Goal: Transaction & Acquisition: Purchase product/service

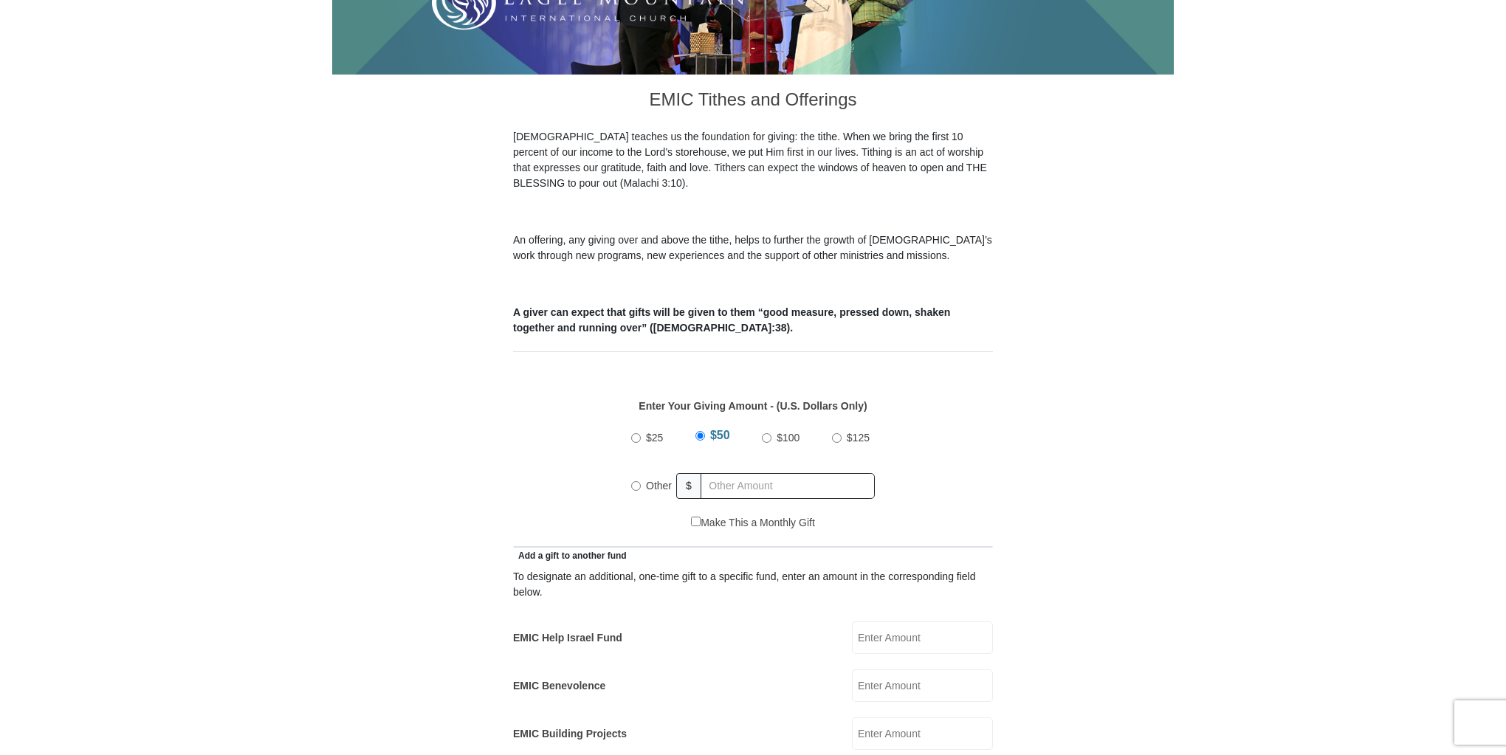
scroll to position [414, 0]
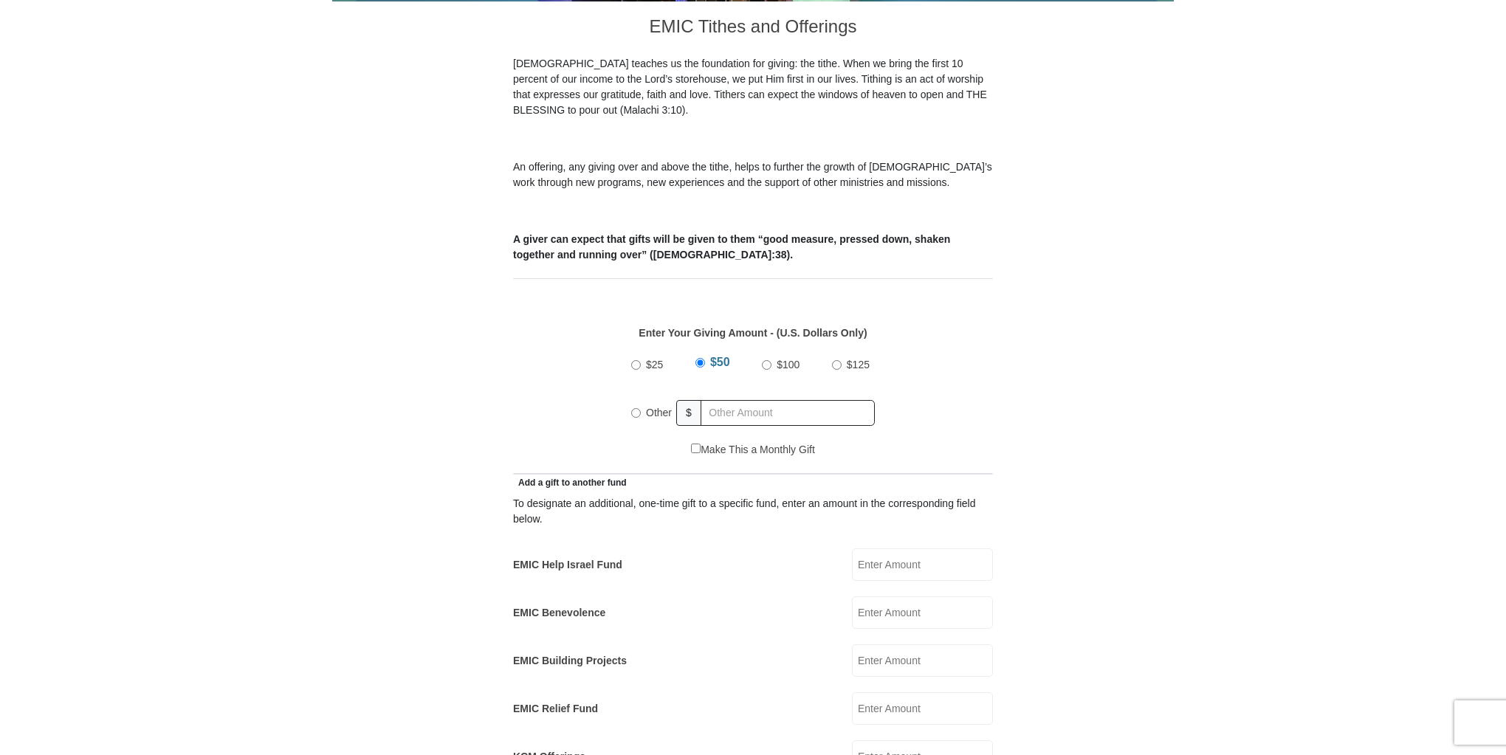
click at [637, 408] on input "Other" at bounding box center [636, 413] width 10 height 10
radio input "true"
click at [730, 400] on input "text" at bounding box center [790, 413] width 169 height 26
type input "730.00"
click at [1054, 464] on form "Eagle Mountain International Church Online Giving Because of gifts like yours, …" at bounding box center [753, 726] width 842 height 2160
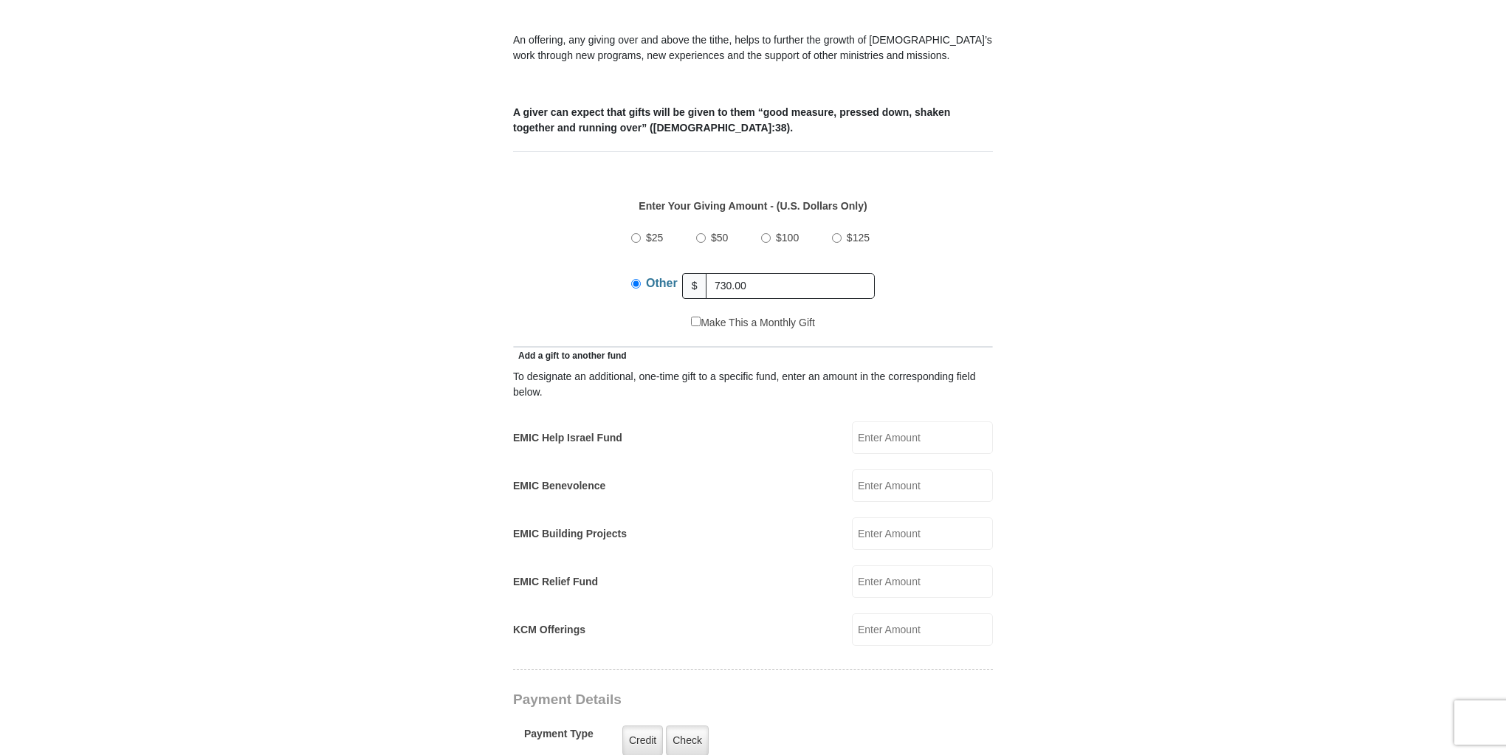
scroll to position [591, 0]
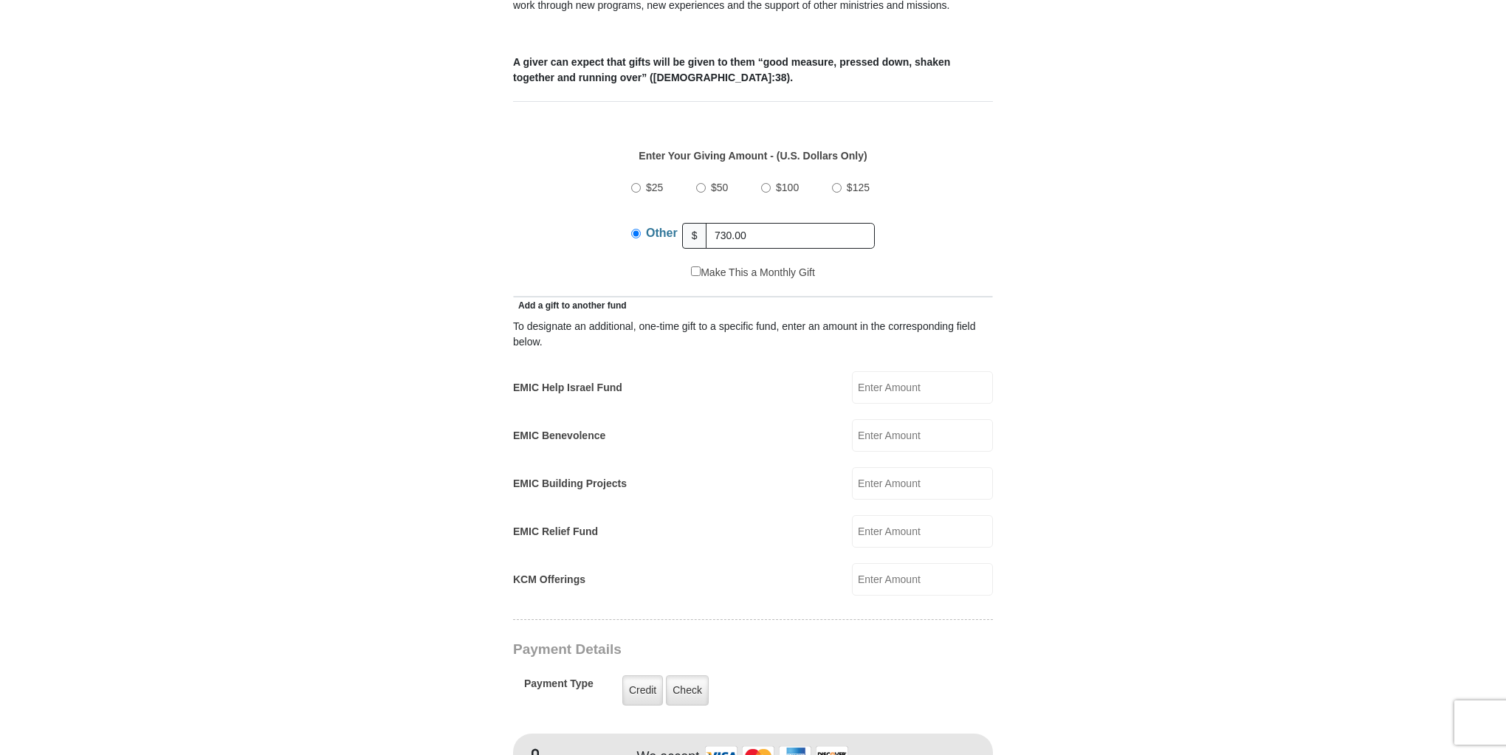
click at [876, 371] on input "EMIC Help Israel Fund" at bounding box center [922, 387] width 141 height 32
type input "100.00"
click at [1114, 475] on form "Eagle Mountain International Church Online Giving Because of gifts like yours, …" at bounding box center [753, 560] width 842 height 2184
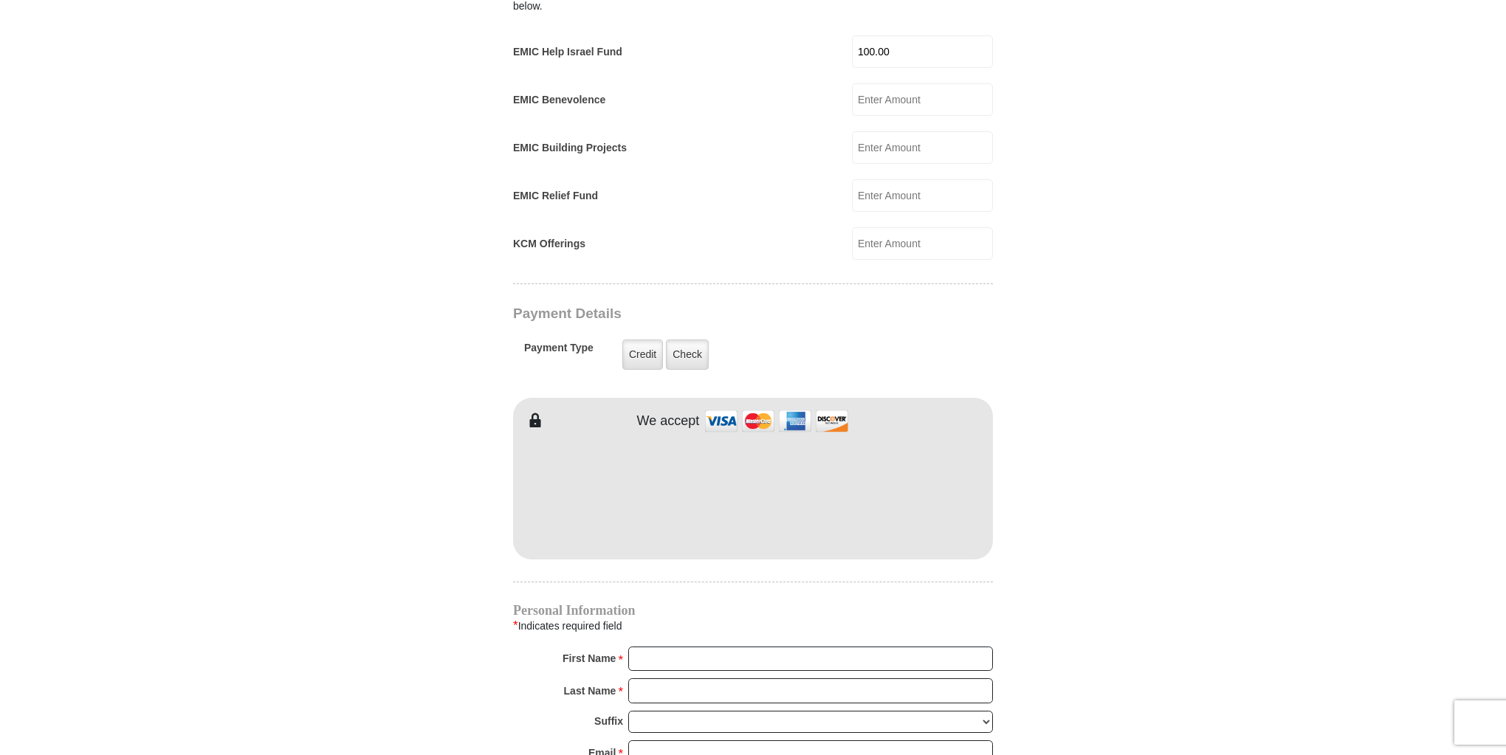
scroll to position [945, 0]
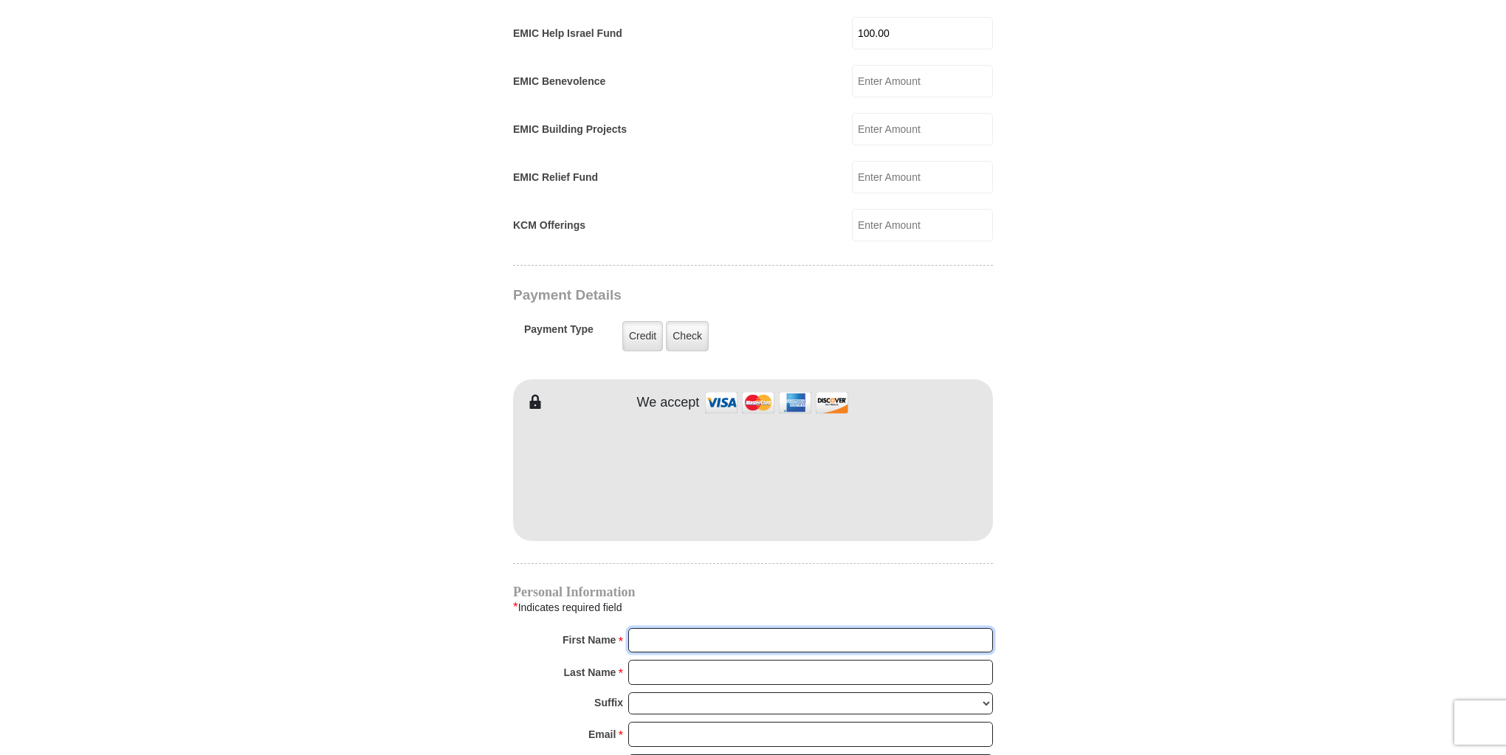
type input "Rudy &"
type input "Garza"
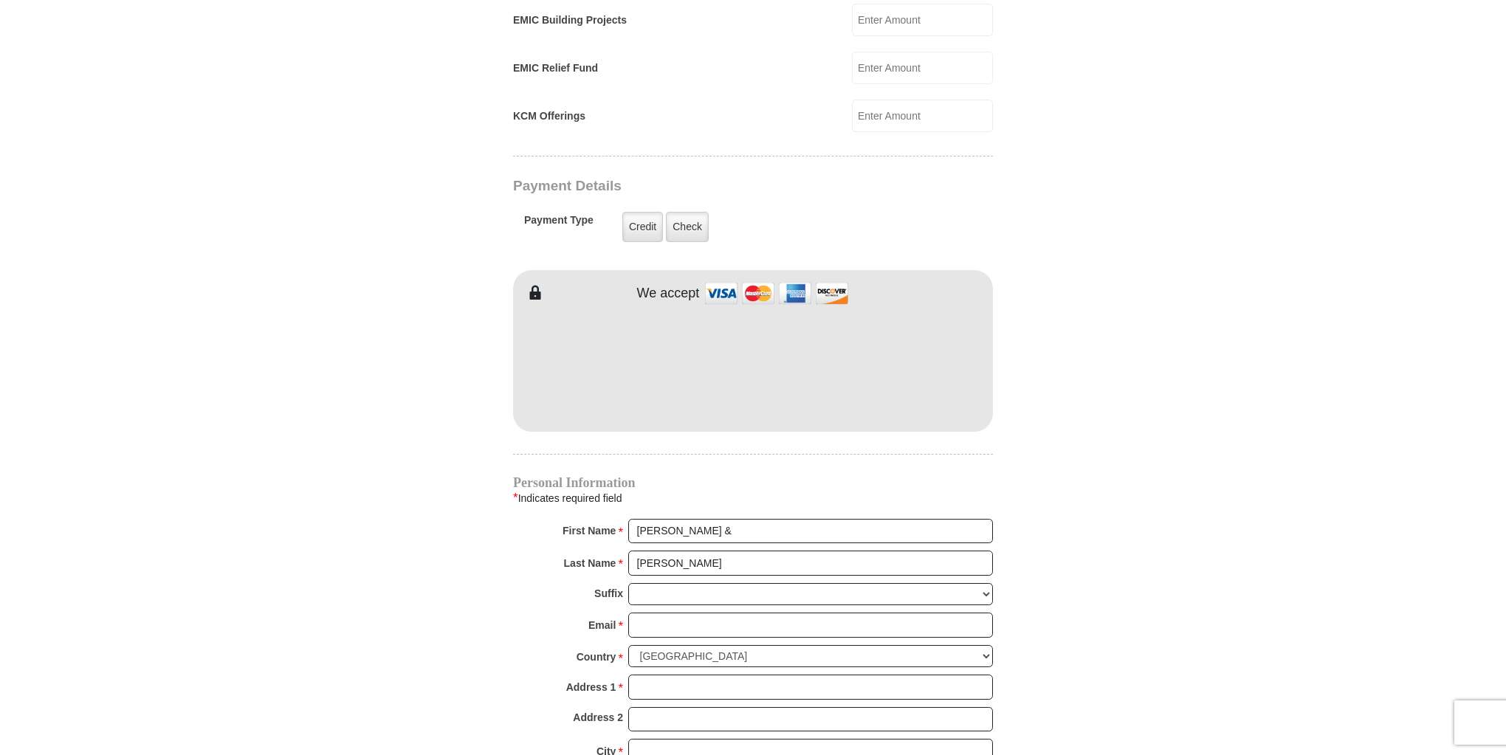
scroll to position [1063, 0]
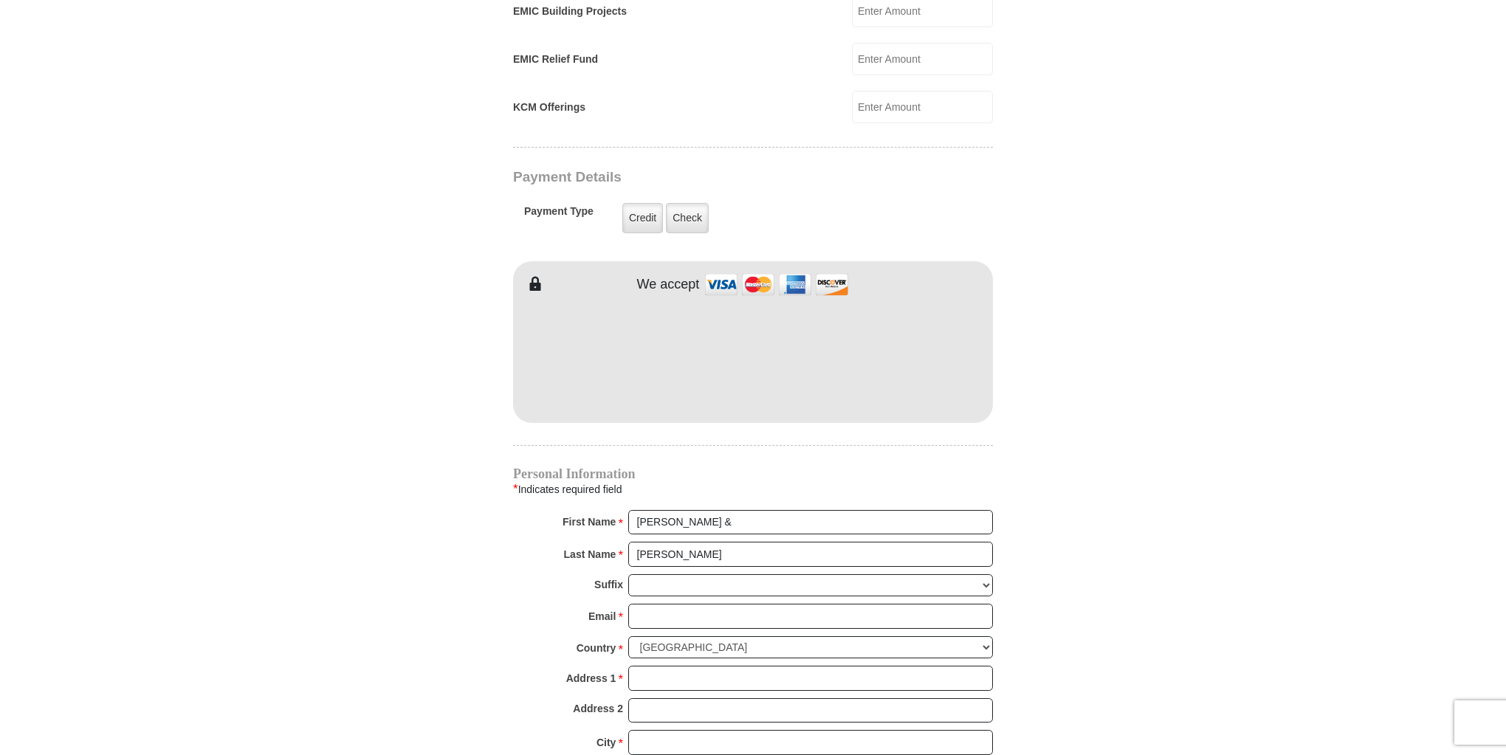
drag, startPoint x: 1031, startPoint y: 464, endPoint x: 890, endPoint y: 481, distance: 142.1
click at [1031, 464] on form "Eagle Mountain International Church Online Giving Because of gifts like yours, …" at bounding box center [753, 88] width 842 height 2184
click at [689, 510] on input "Rudy &" at bounding box center [810, 522] width 365 height 25
click at [688, 510] on input "Rudy &" at bounding box center [810, 522] width 365 height 25
type input "Rudy & Kim"
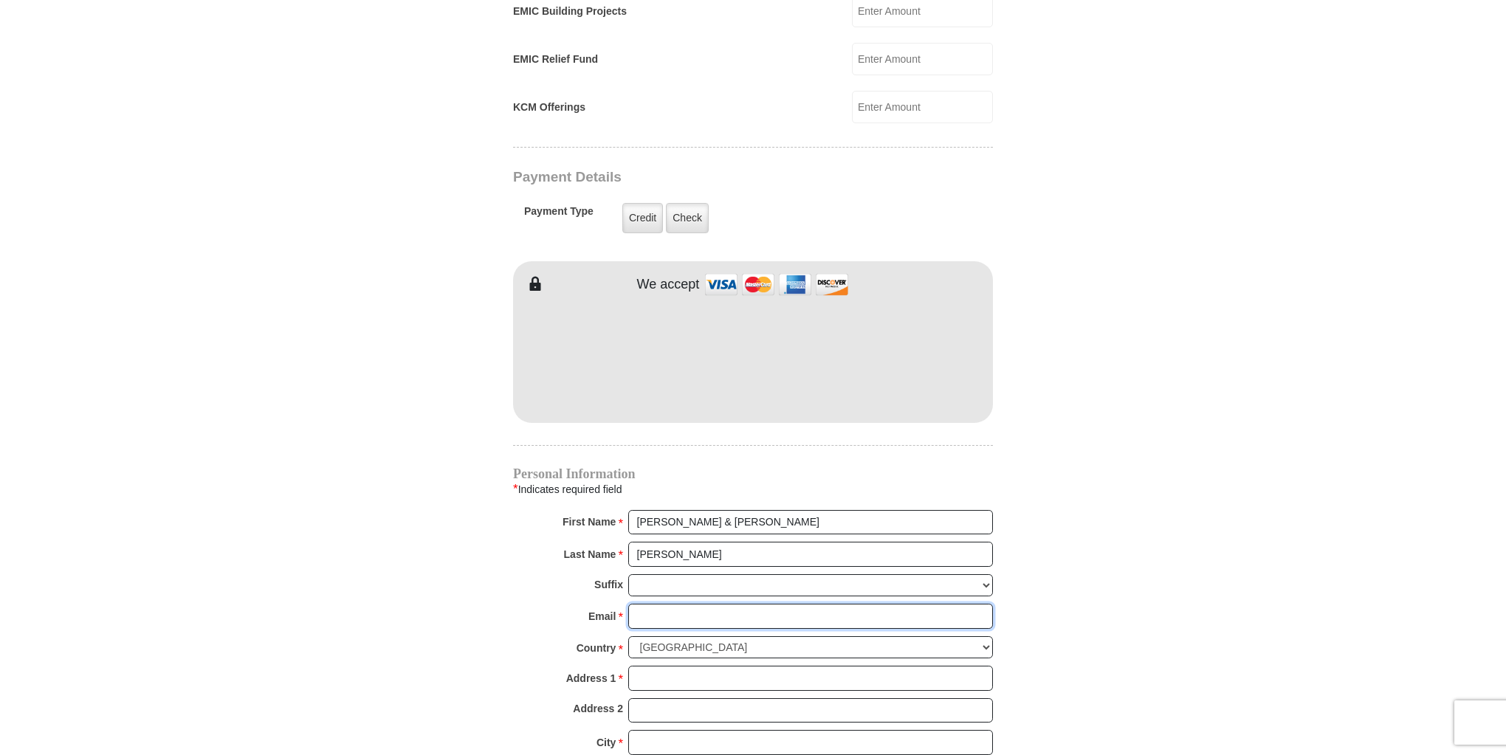
click at [685, 604] on input "Email *" at bounding box center [810, 616] width 365 height 25
type input "ragnkag@hotmail.com"
type input "43077 N River Drive"
type input "Sweet Home"
select select "OR"
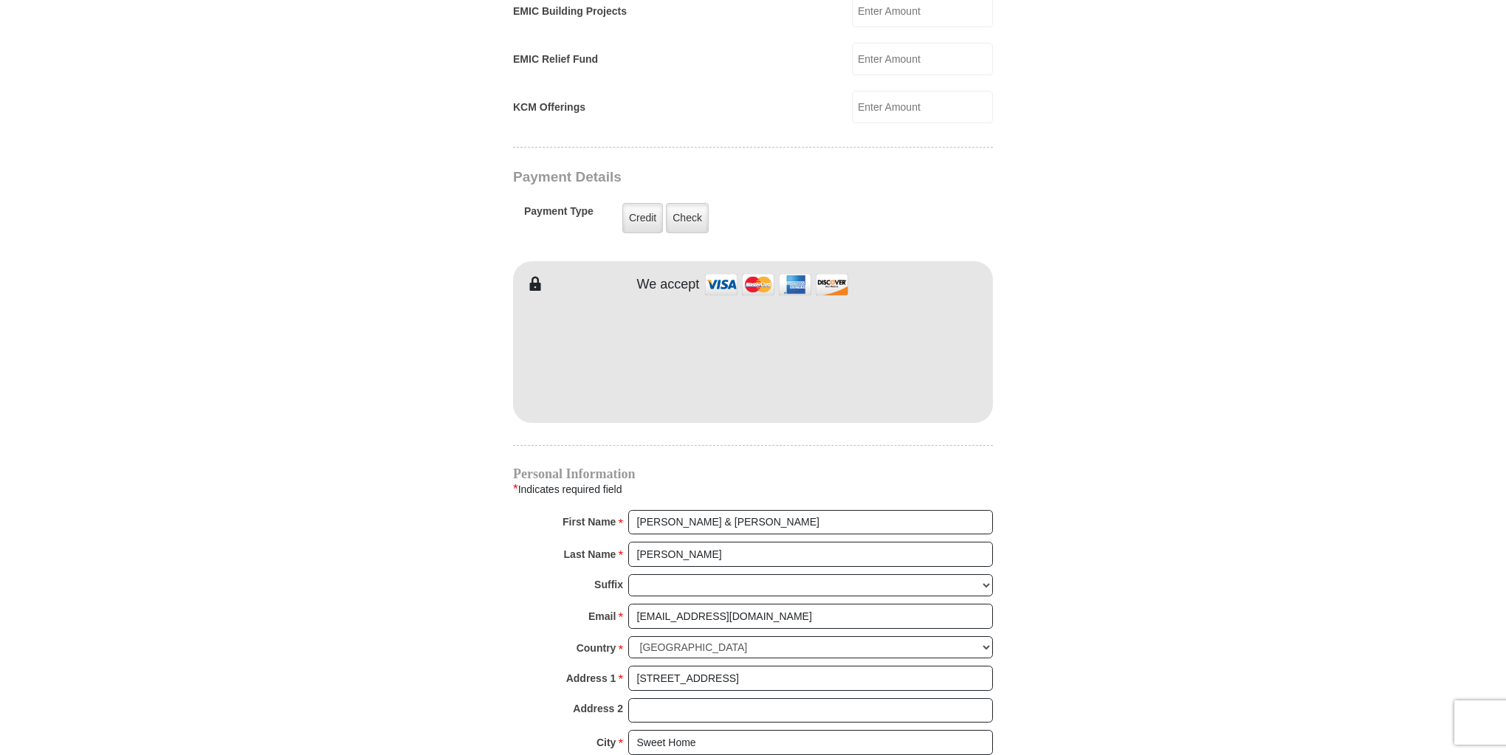
type input "97386"
type input "5418180726"
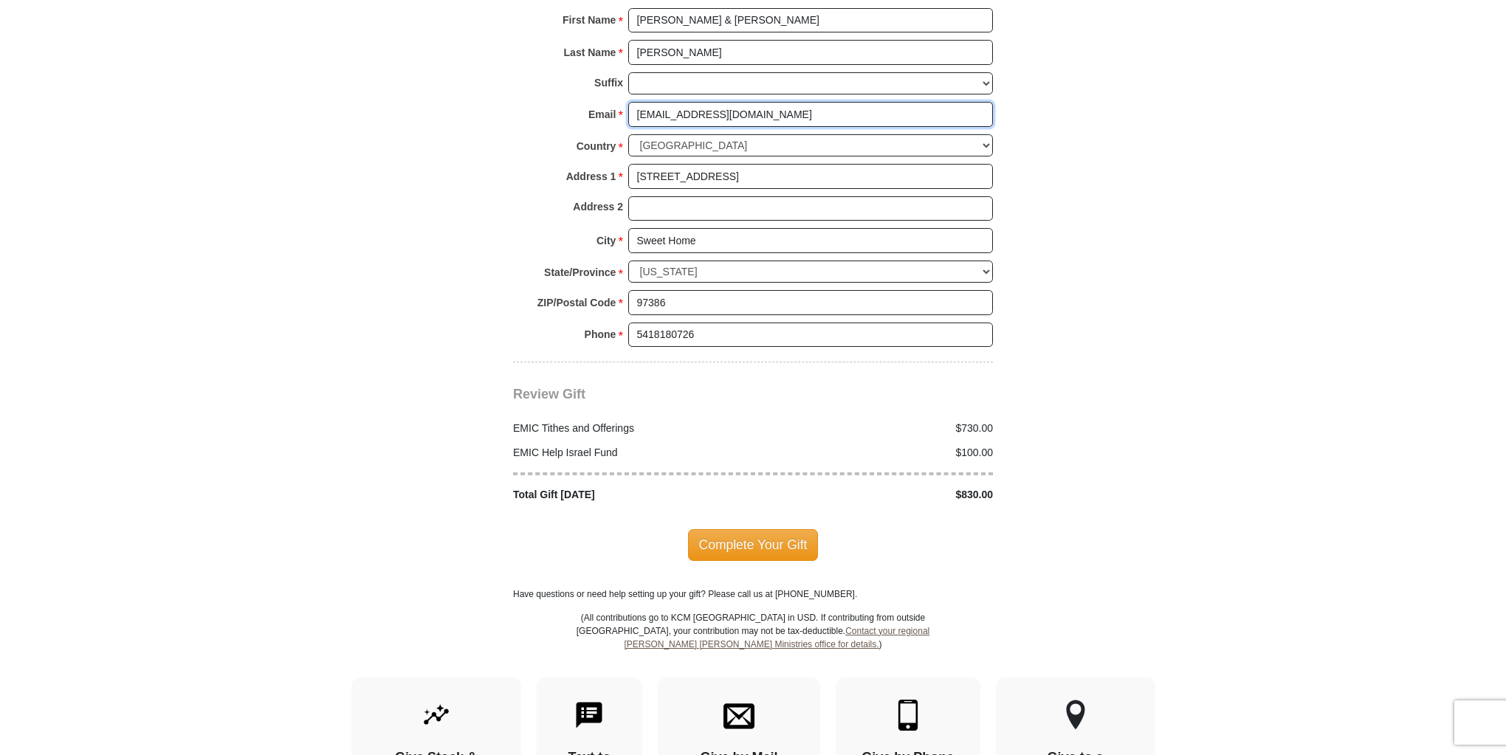
scroll to position [1595, 0]
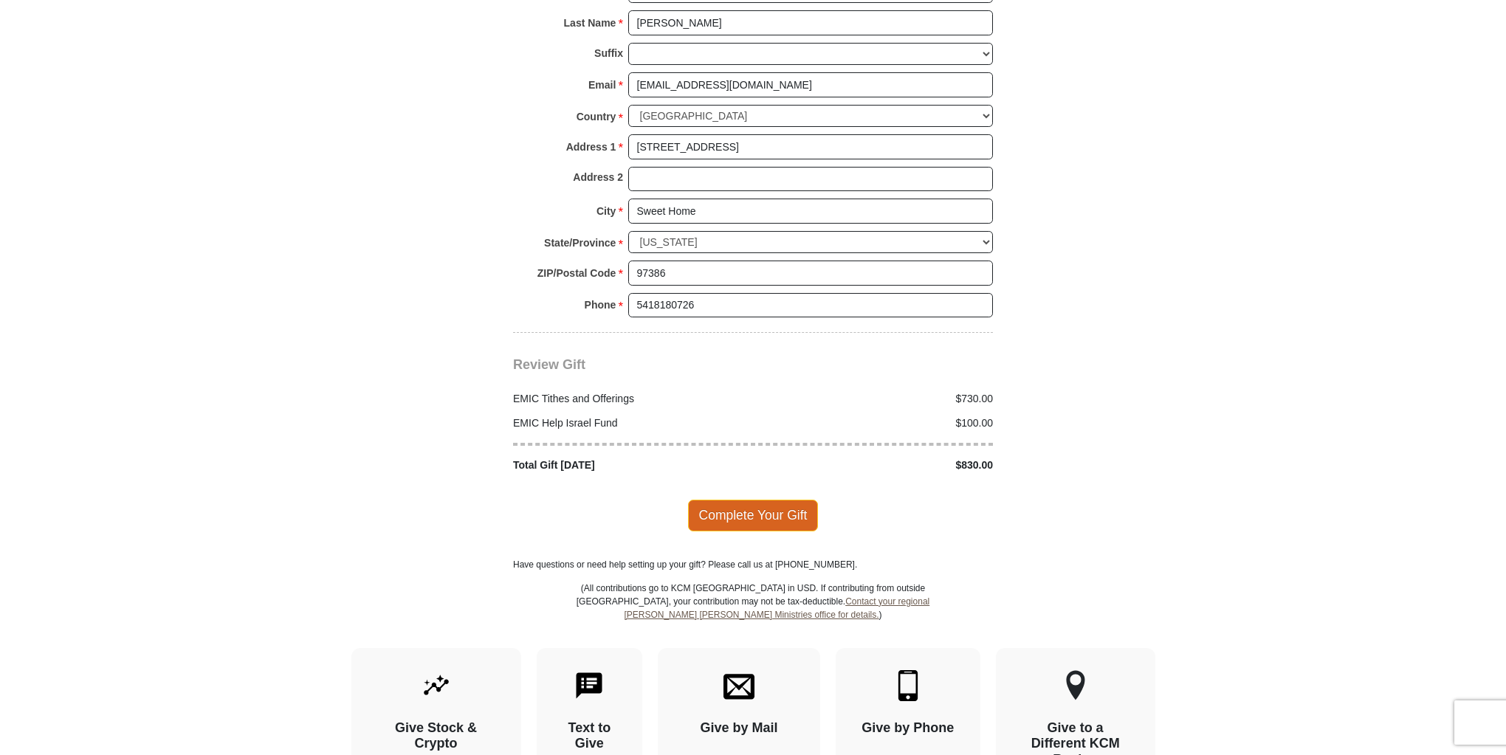
click at [747, 500] on span "Complete Your Gift" at bounding box center [753, 515] width 131 height 31
